Goal: Find contact information: Find contact information

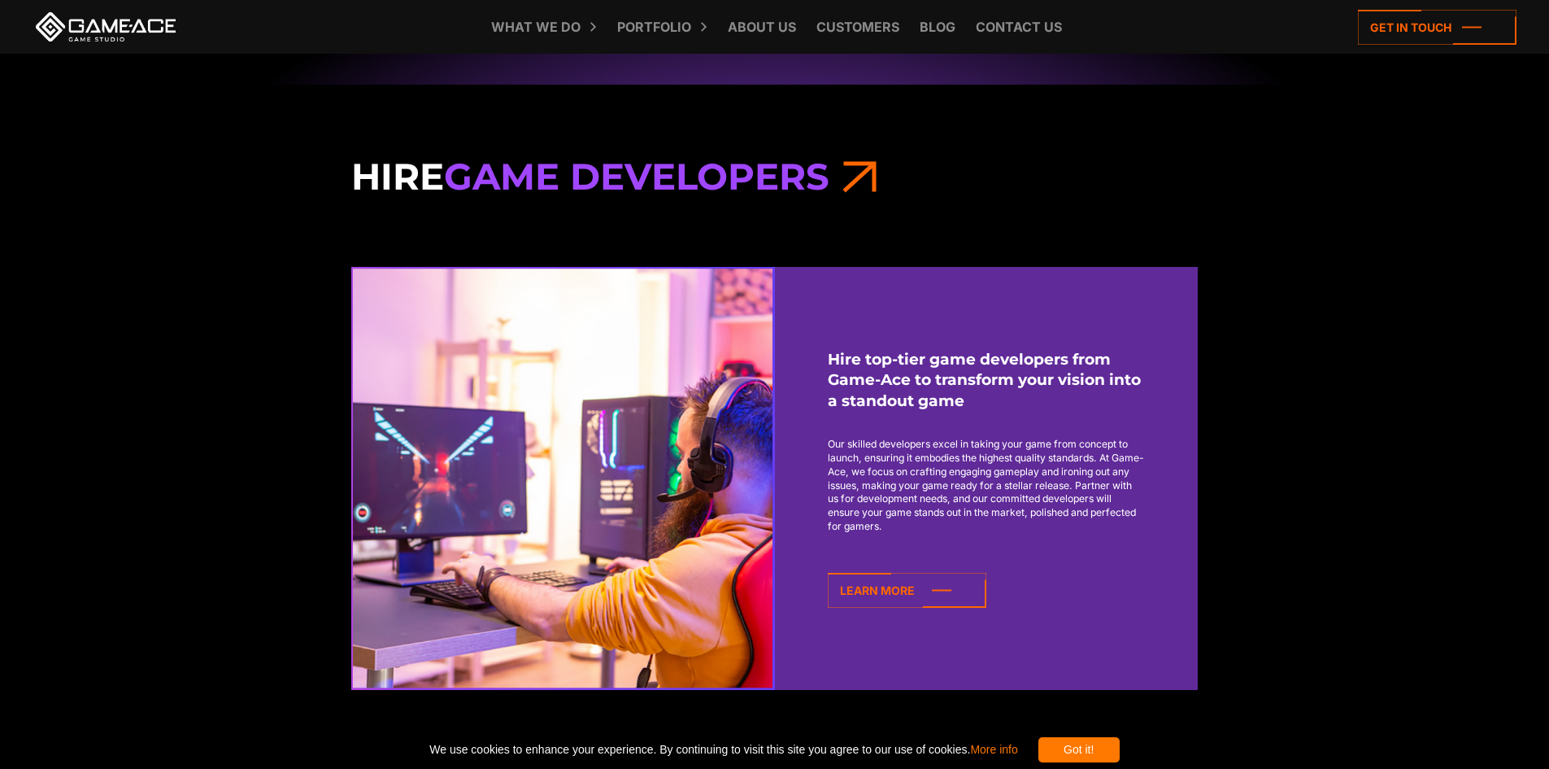
scroll to position [1464, 0]
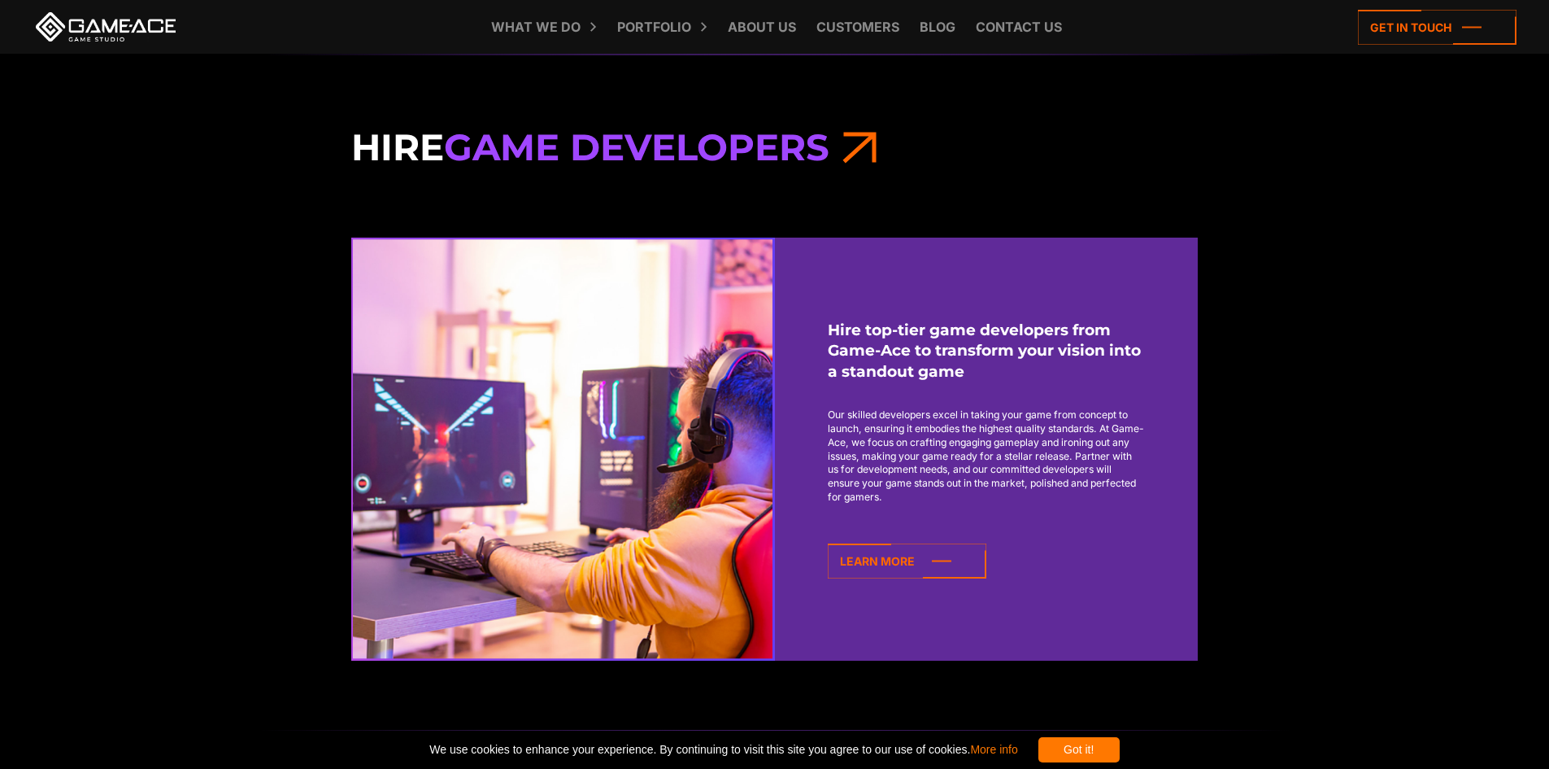
click at [877, 145] on icon at bounding box center [860, 146] width 34 height 45
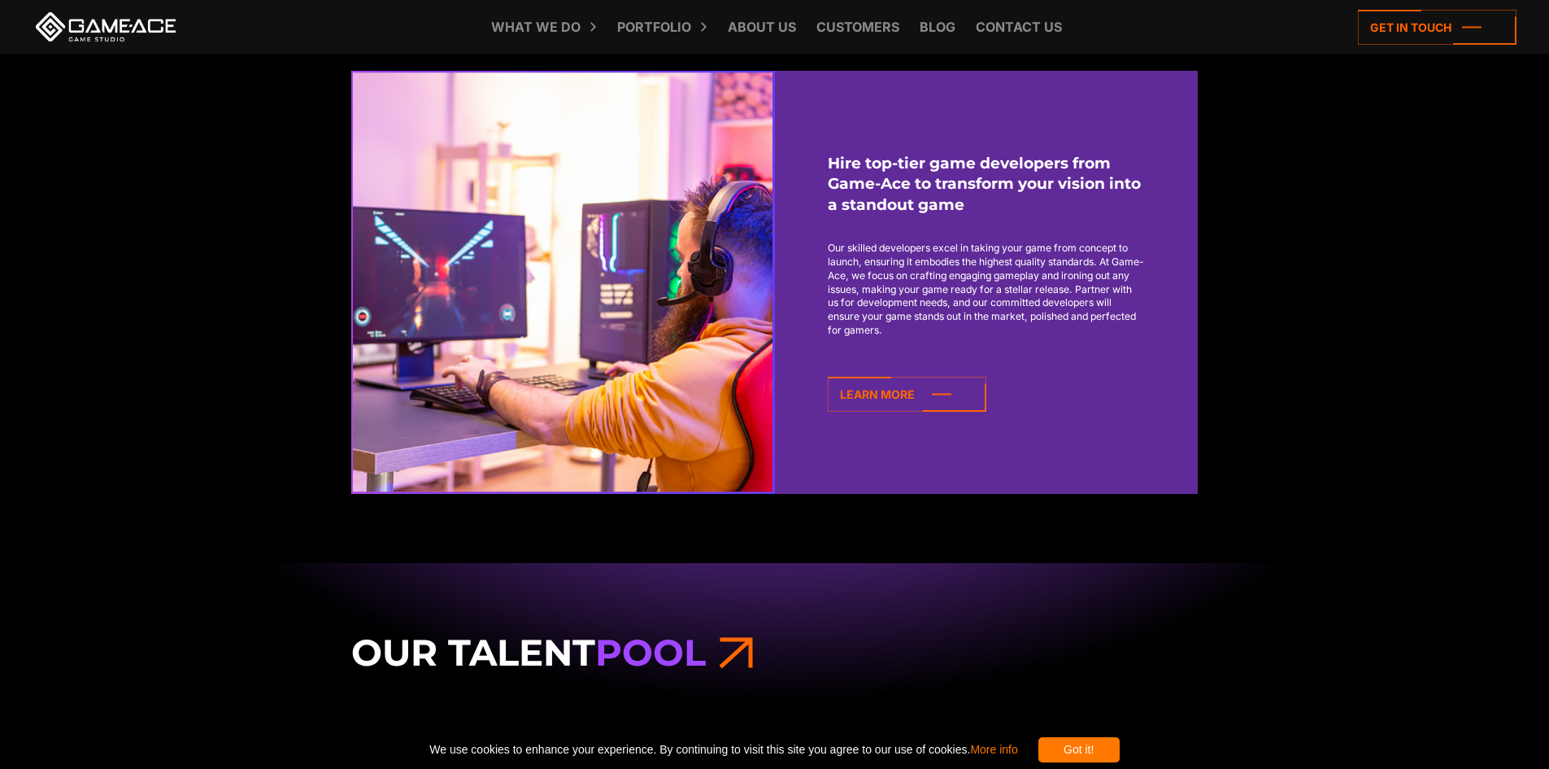
scroll to position [1627, 0]
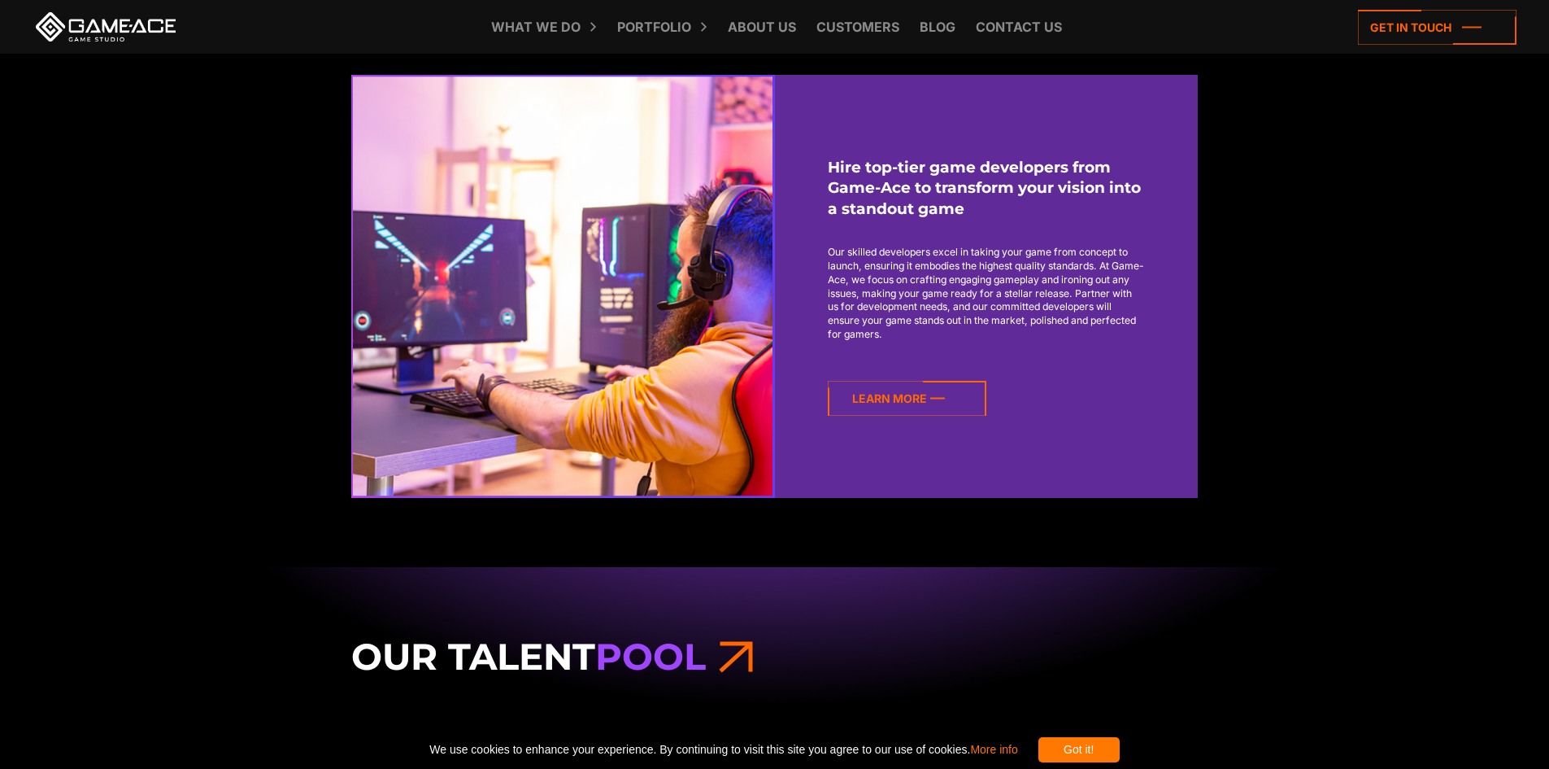
click at [942, 394] on icon at bounding box center [907, 398] width 159 height 35
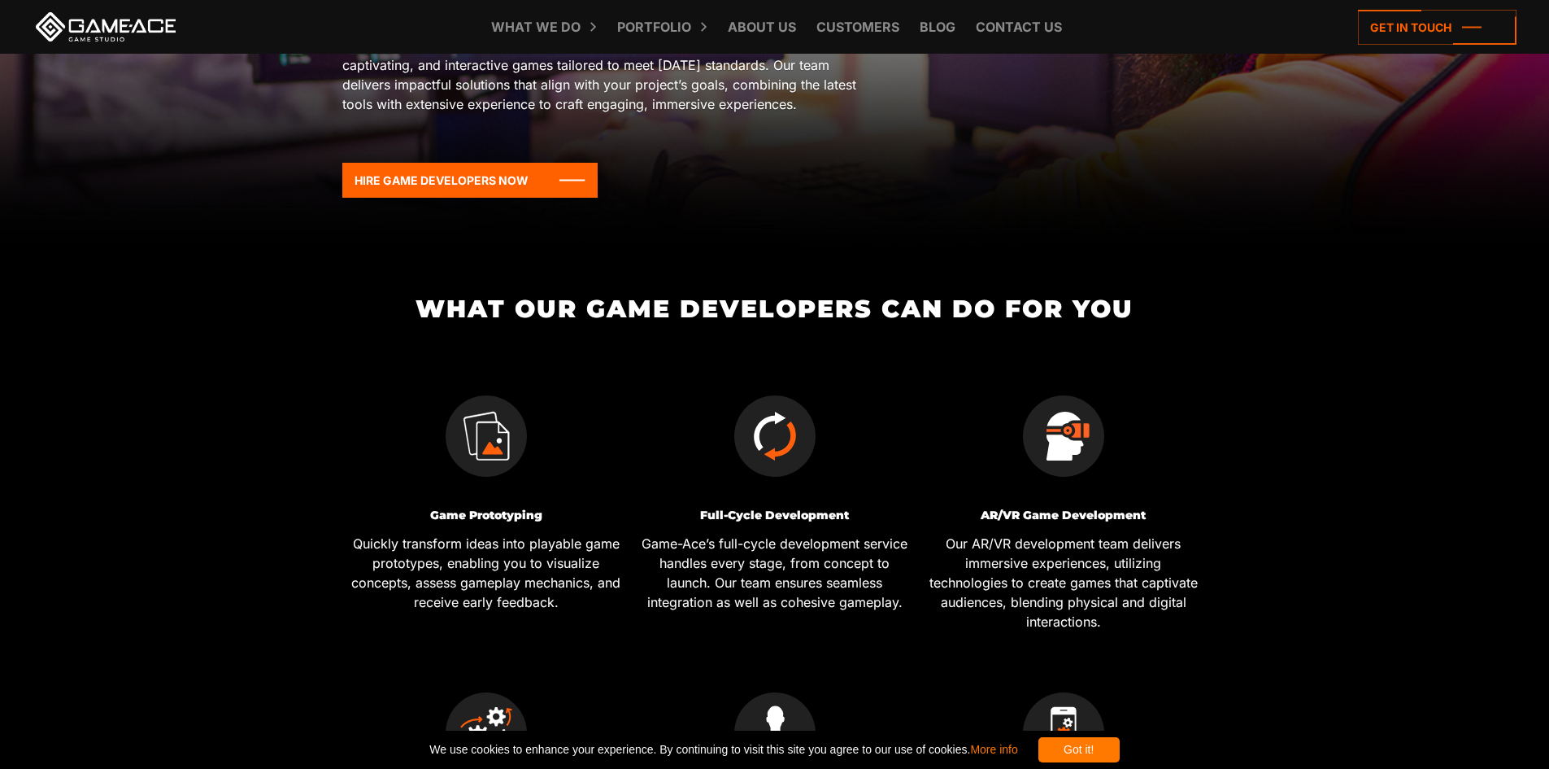
scroll to position [325, 0]
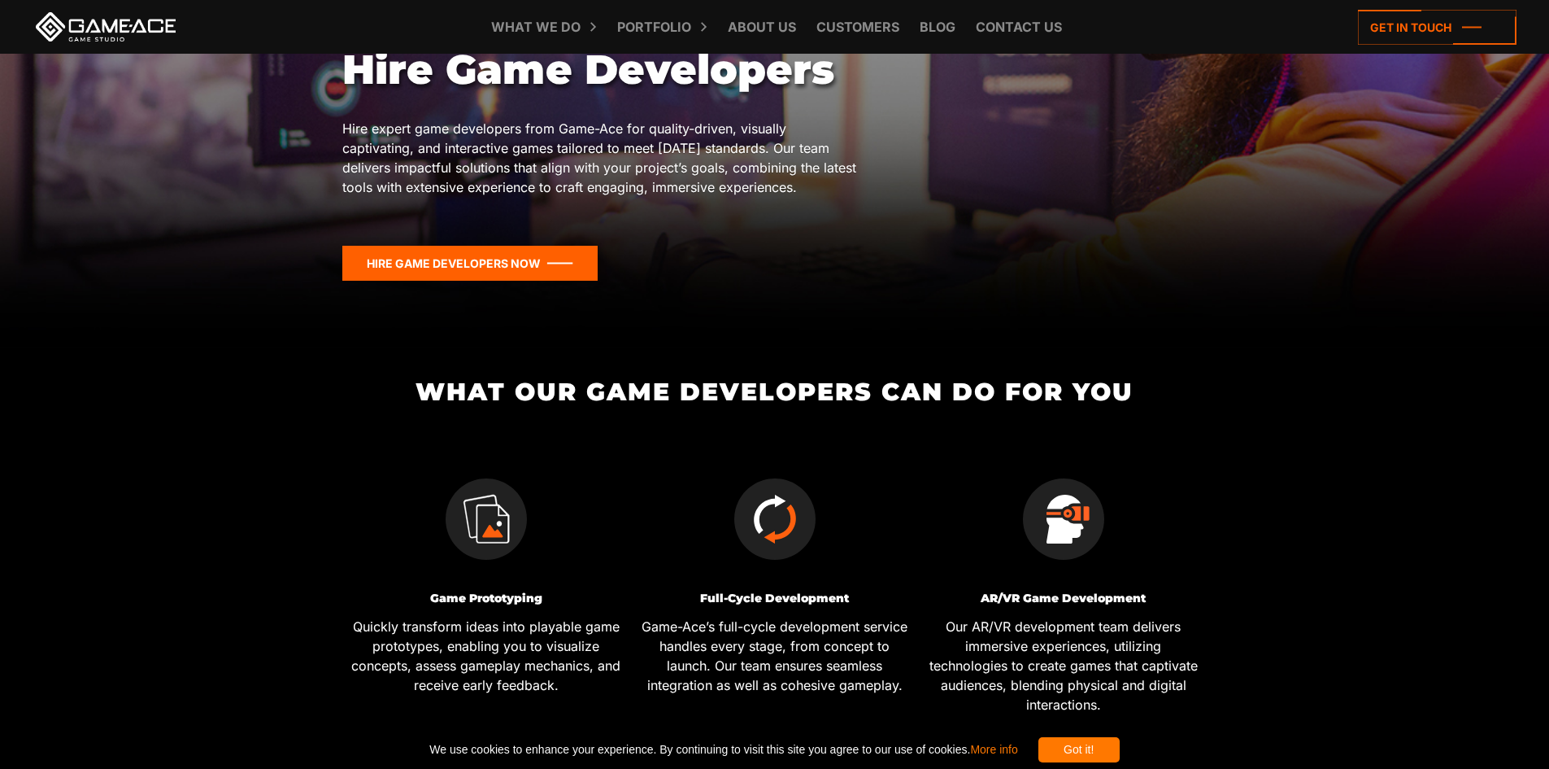
click at [579, 277] on icon at bounding box center [469, 263] width 255 height 35
